Goal: Navigation & Orientation: Find specific page/section

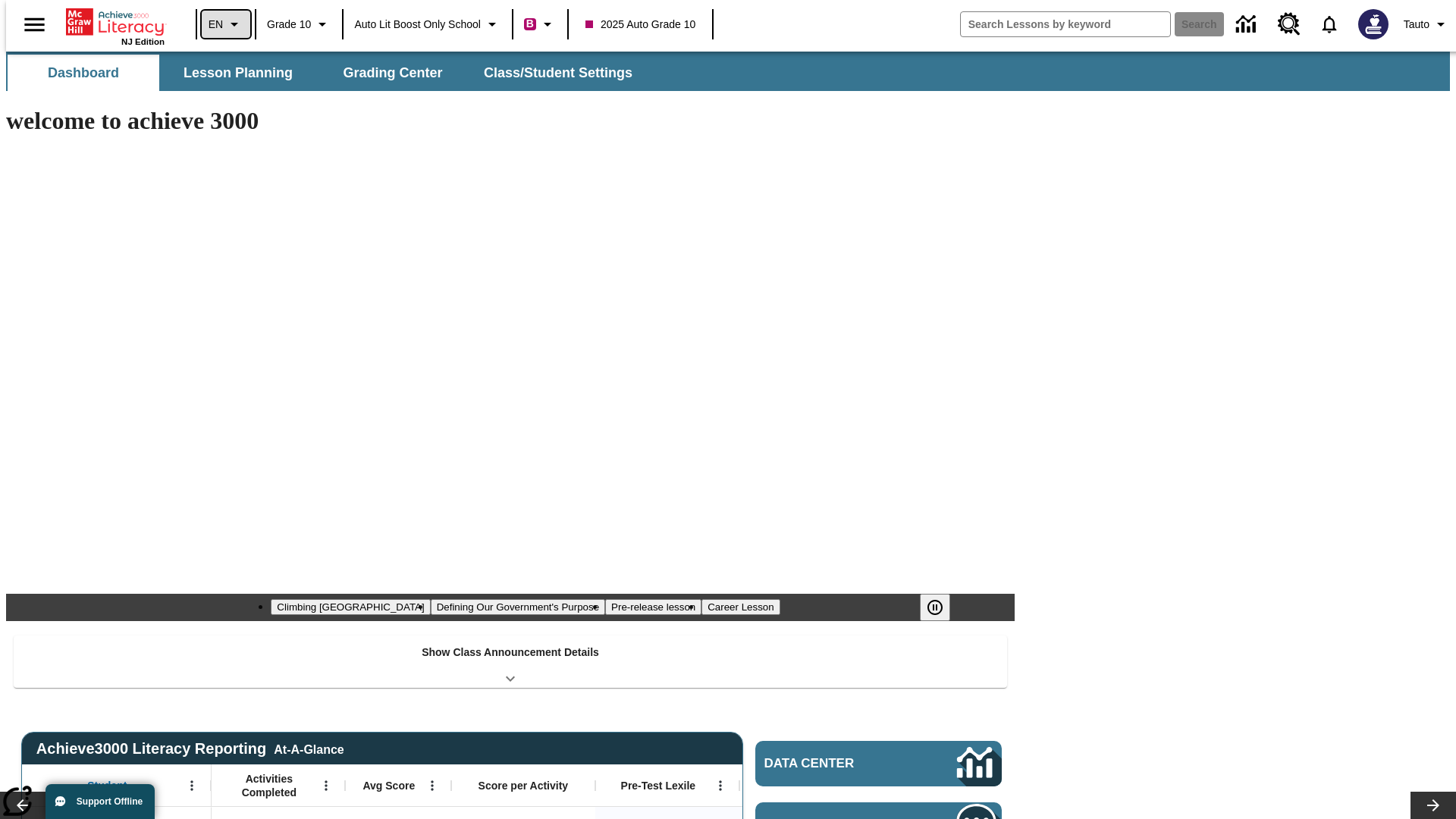
click at [225, 24] on icon "Language: EN, Select a language" at bounding box center [235, 24] width 18 height 18
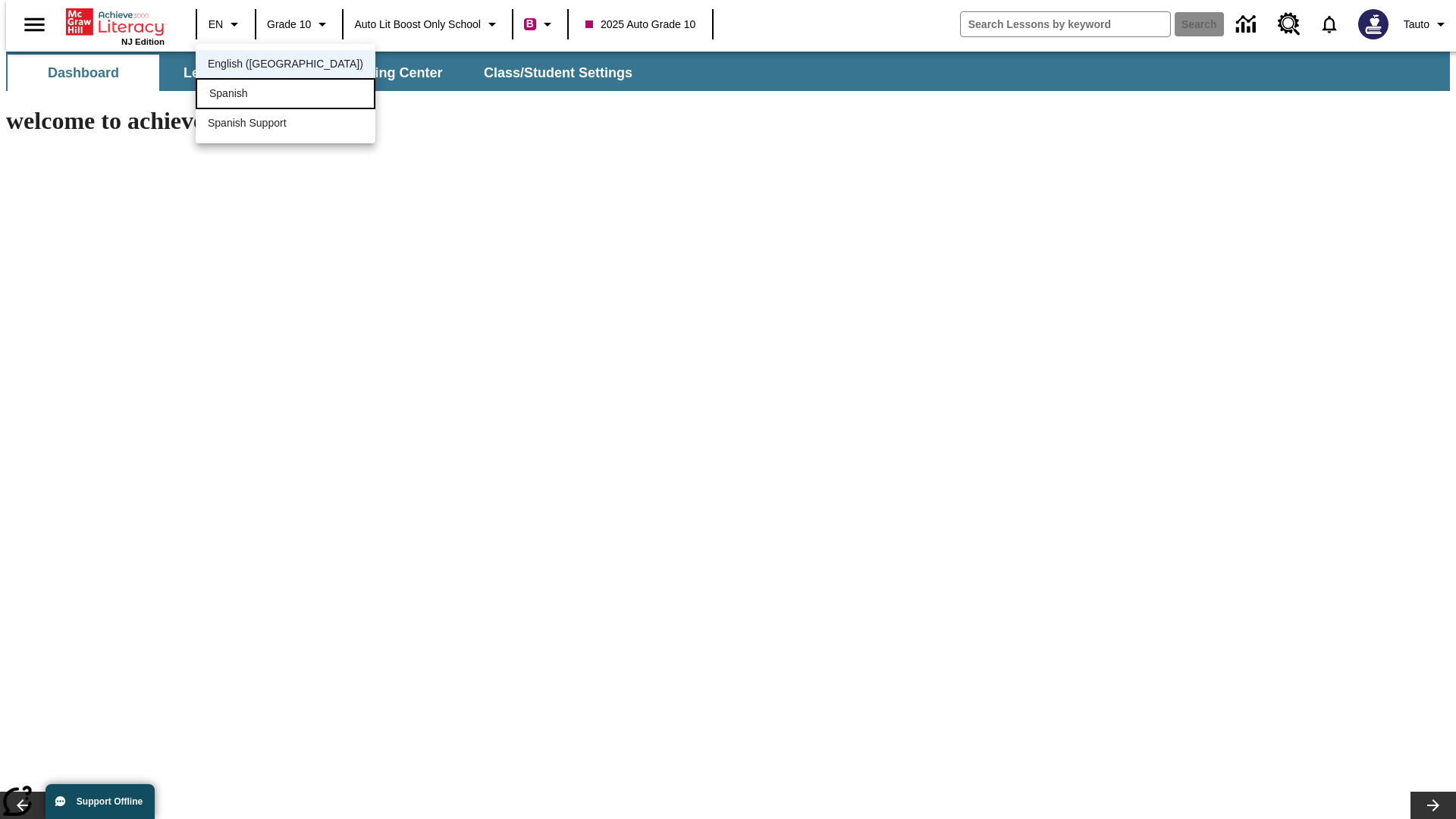
click at [253, 94] on div "Spanish" at bounding box center [286, 94] width 180 height 31
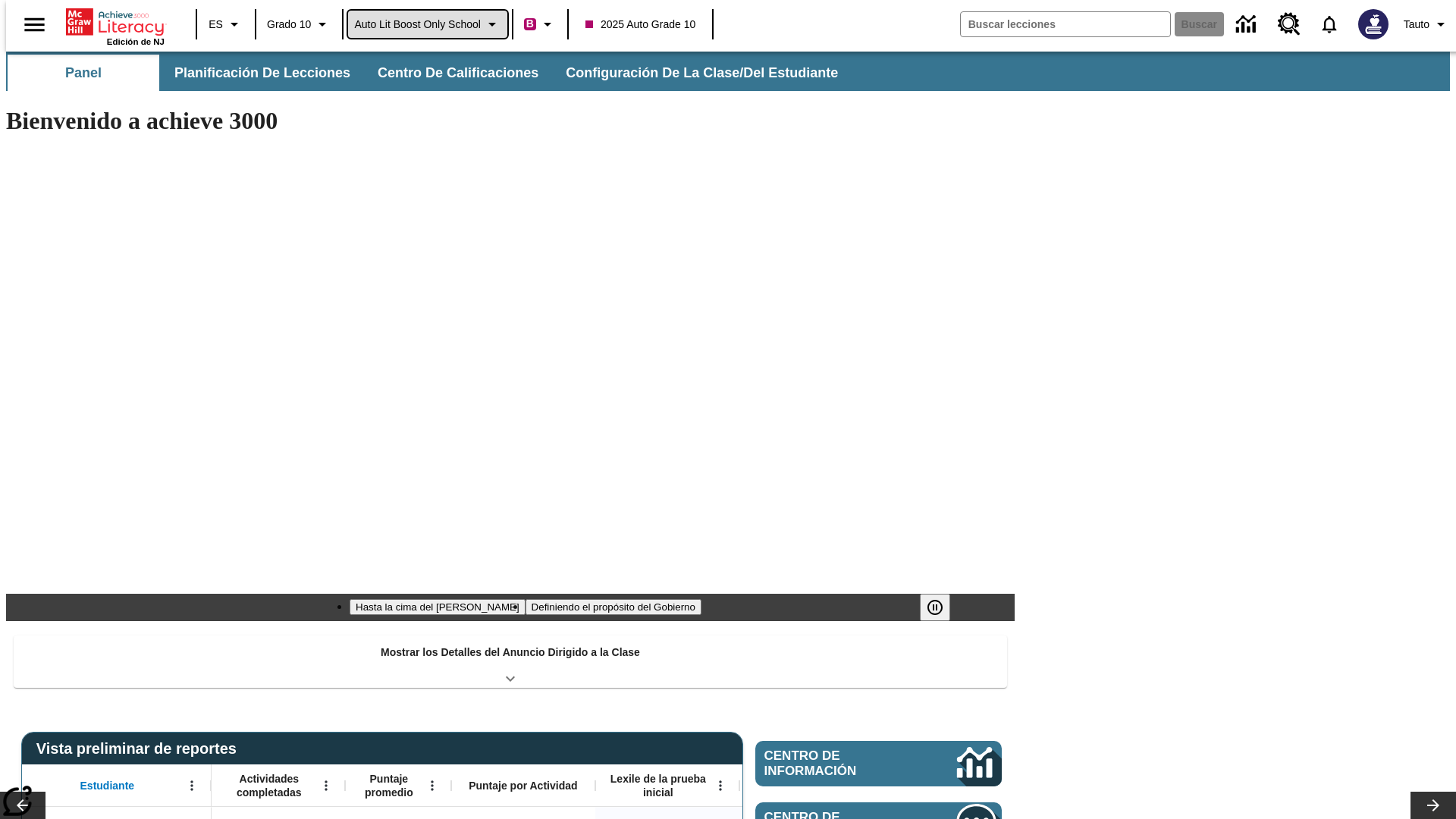
click at [427, 24] on span "Auto Lit Boost only School" at bounding box center [417, 24] width 126 height 16
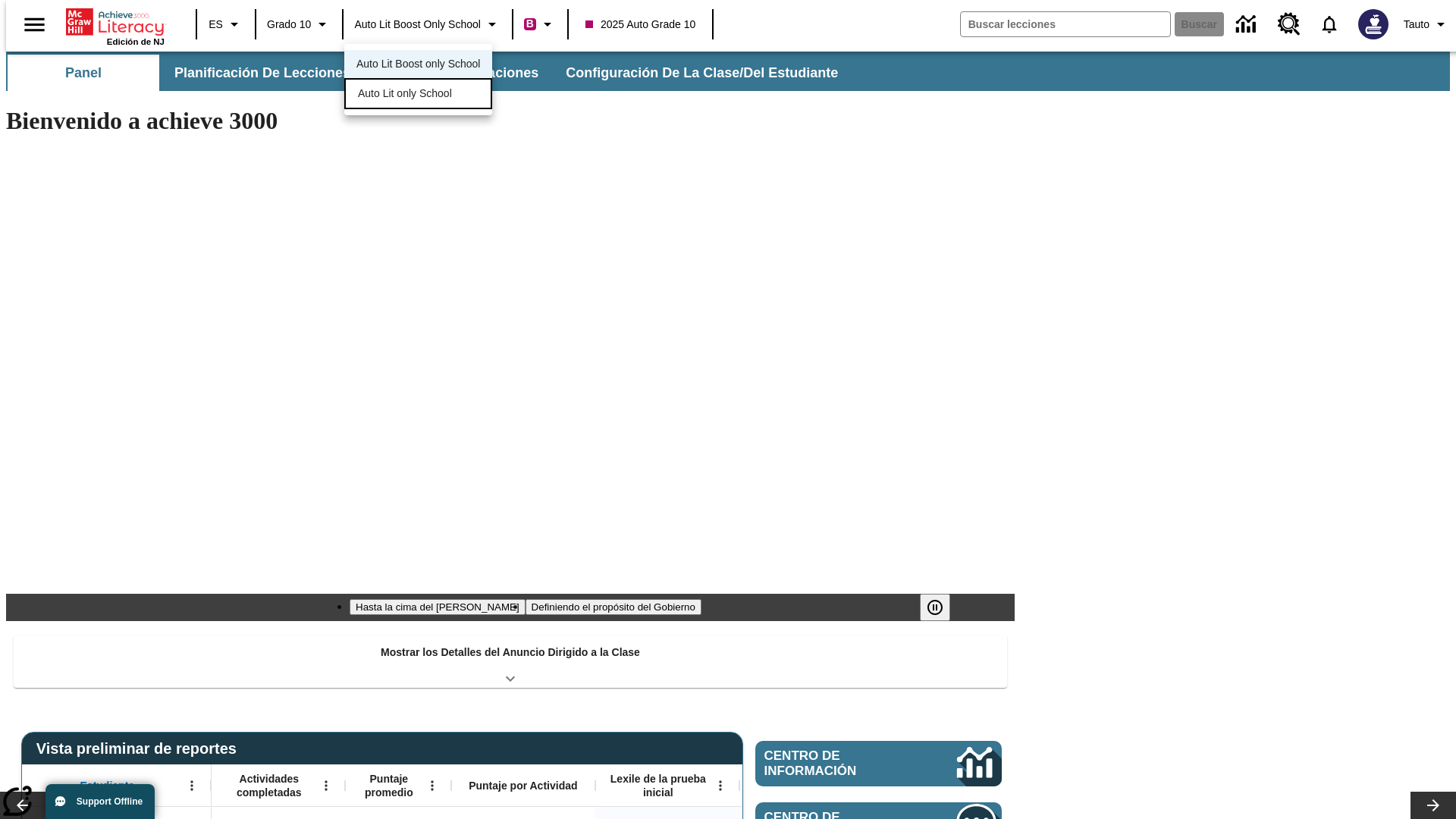
click at [406, 94] on span "Auto Lit only School" at bounding box center [404, 94] width 94 height 16
